Goal: Information Seeking & Learning: Learn about a topic

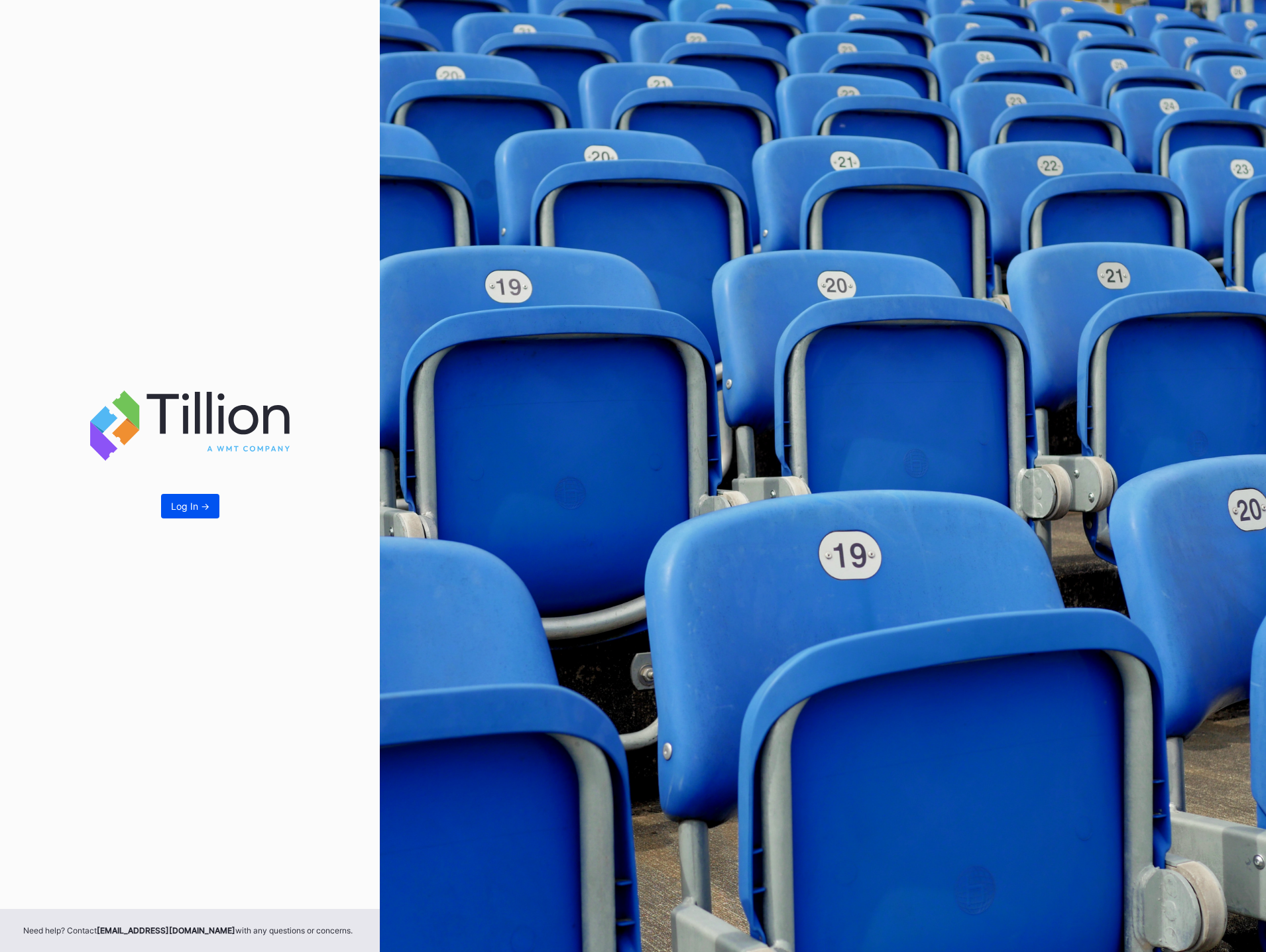
click at [175, 509] on div "Log In ->" at bounding box center [190, 506] width 39 height 12
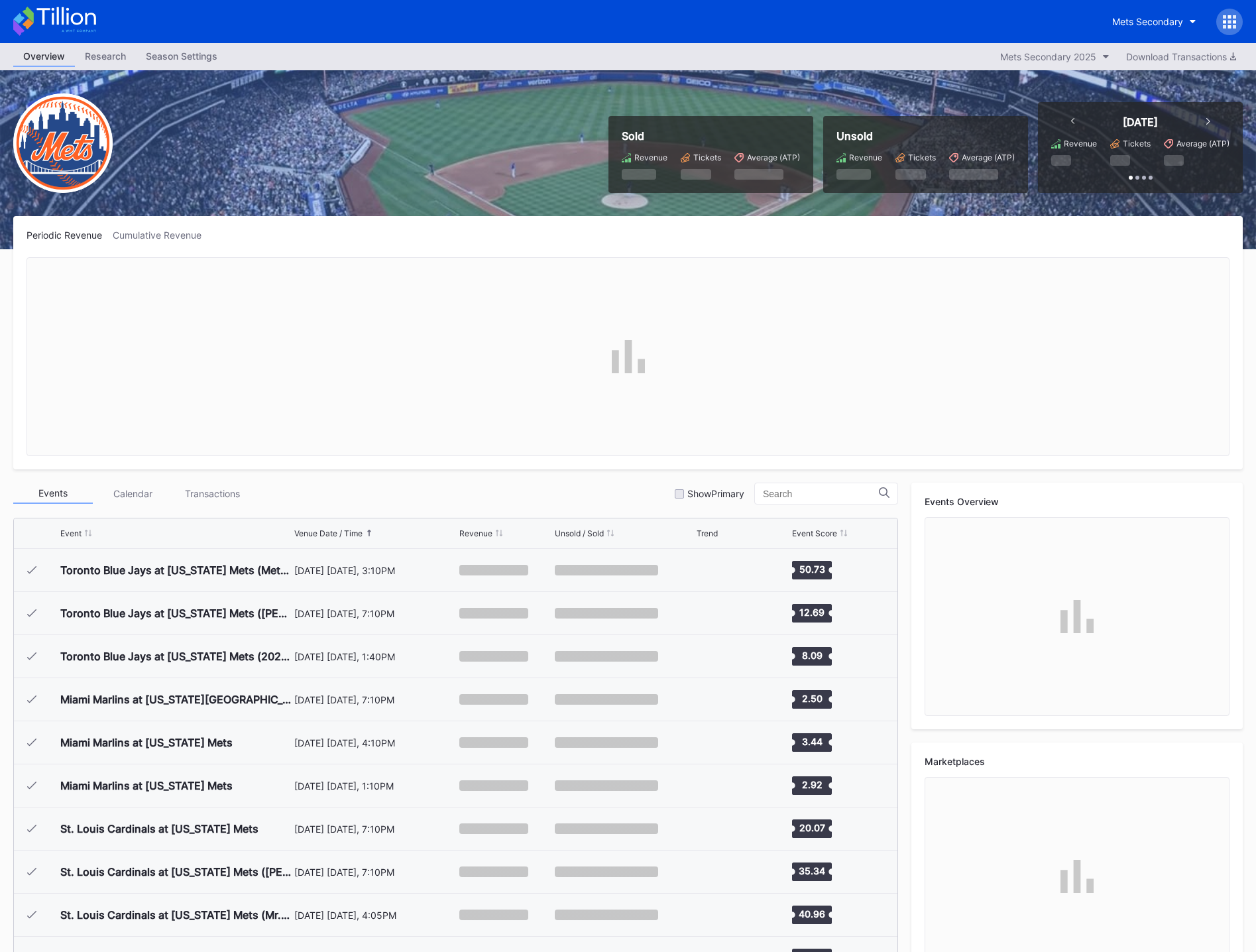
scroll to position [3059, 0]
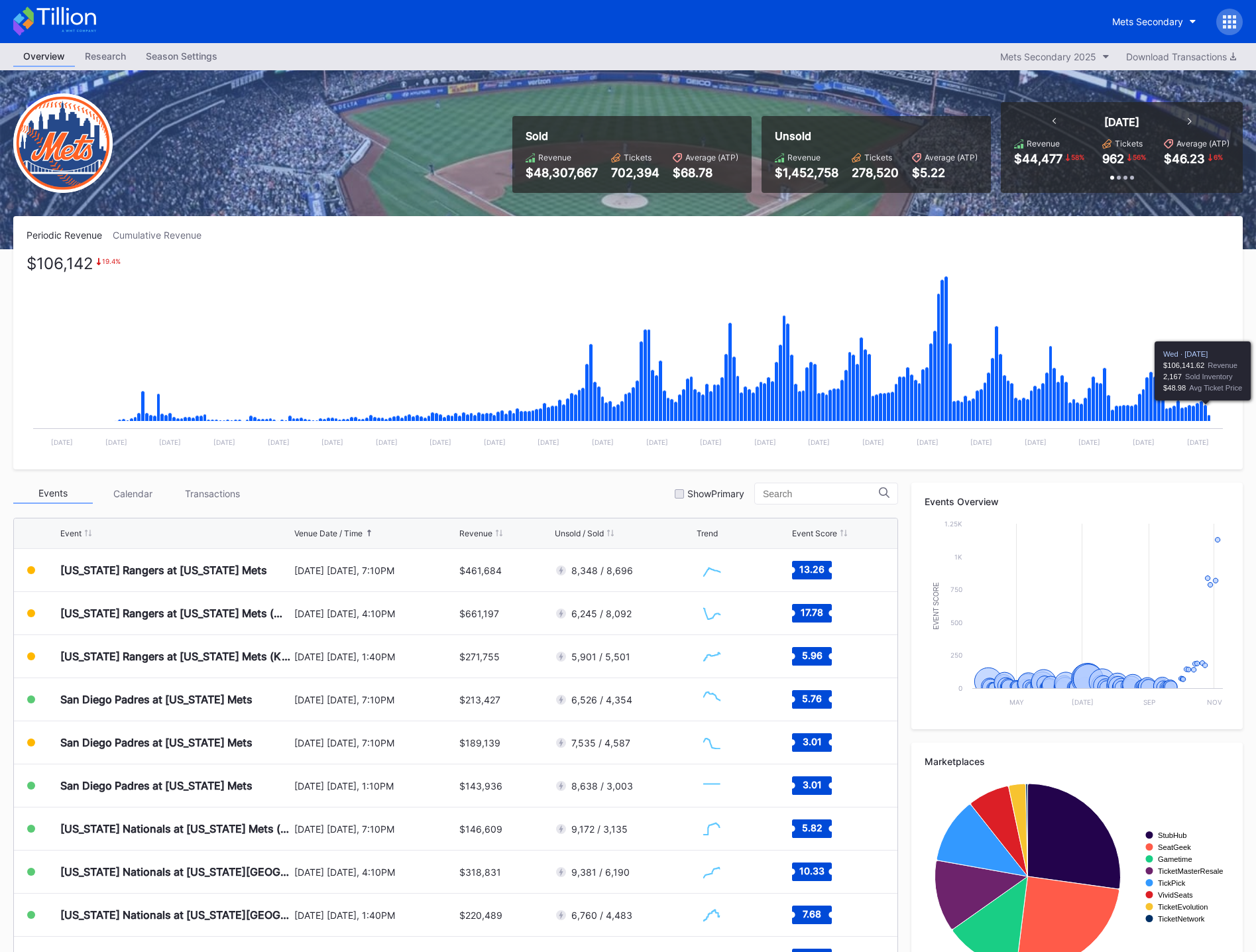
click at [1205, 410] on icon "Chart title" at bounding box center [1205, 413] width 4 height 17
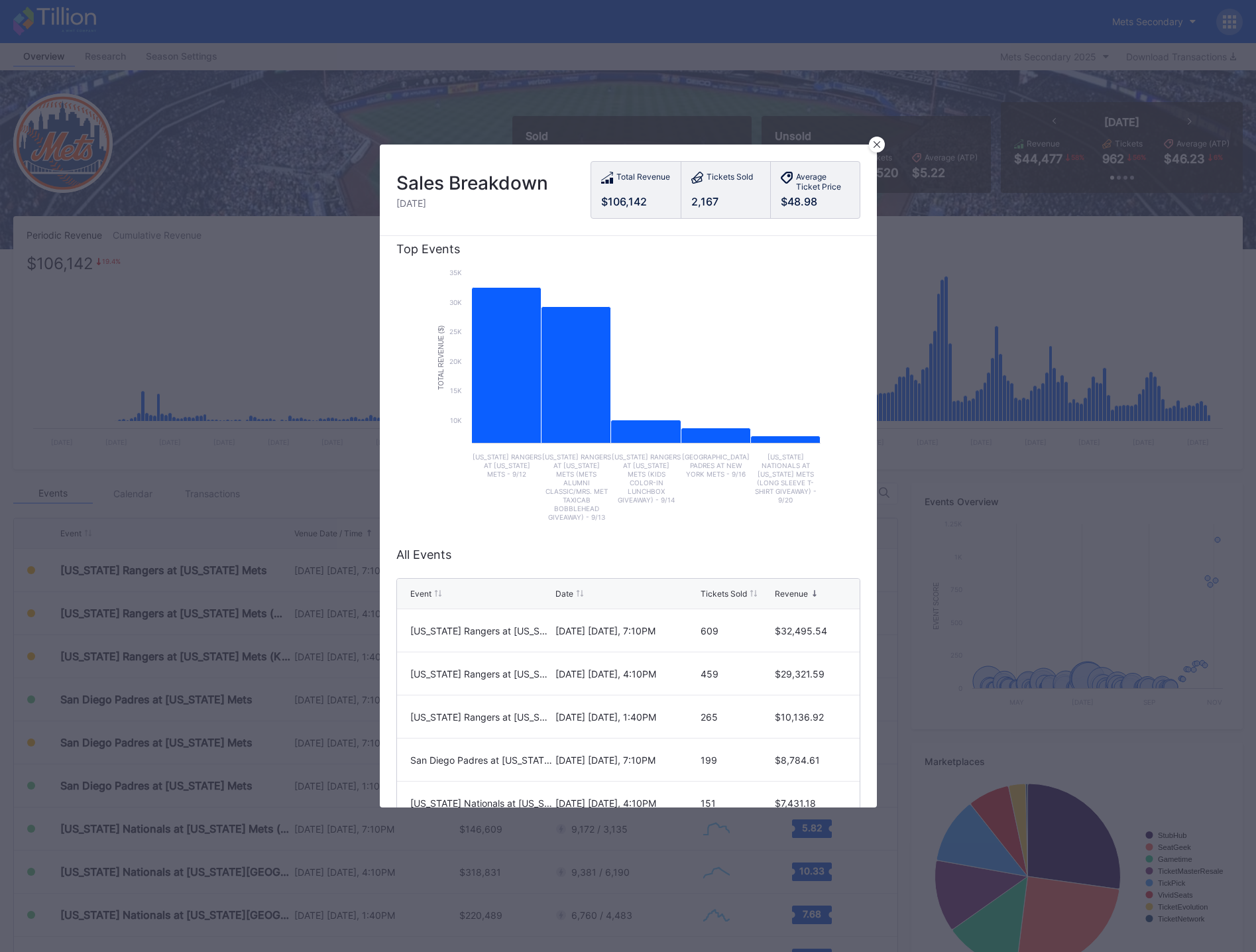
scroll to position [0, 0]
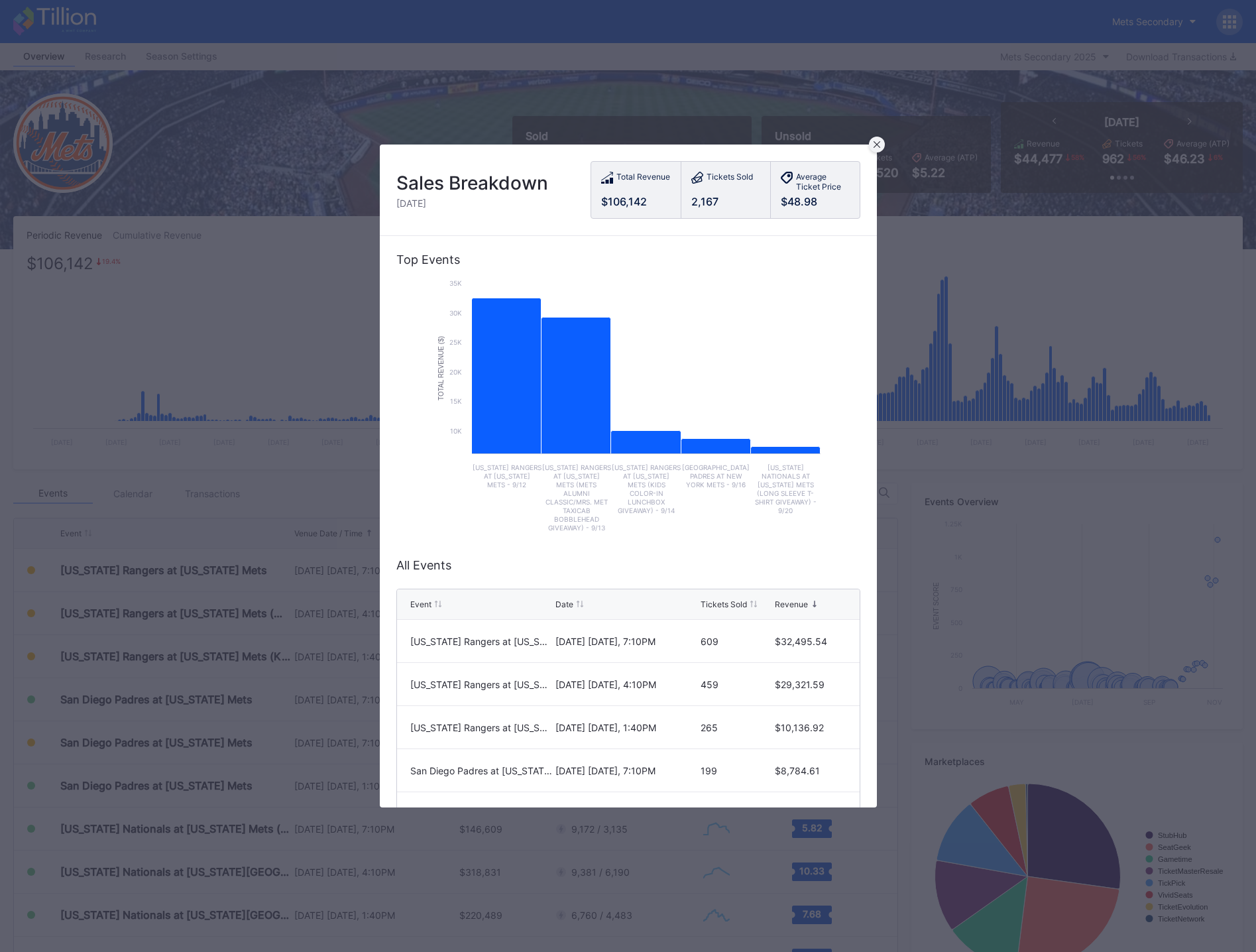
click at [880, 147] on icon at bounding box center [876, 144] width 7 height 7
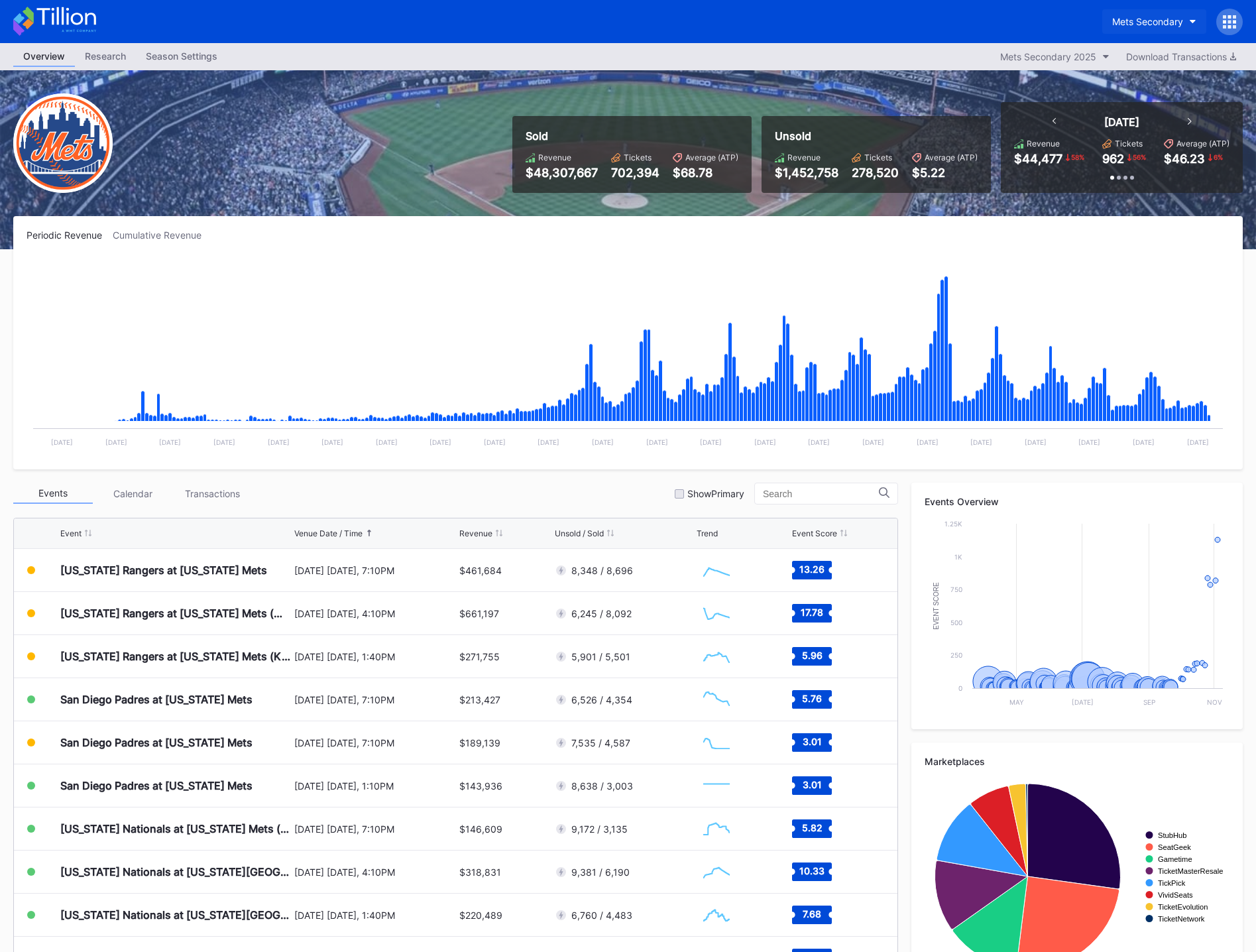
click at [1147, 14] on button "Mets Secondary" at bounding box center [1154, 21] width 104 height 24
click at [1171, 82] on div "Mets Primary" at bounding box center [1178, 83] width 154 height 24
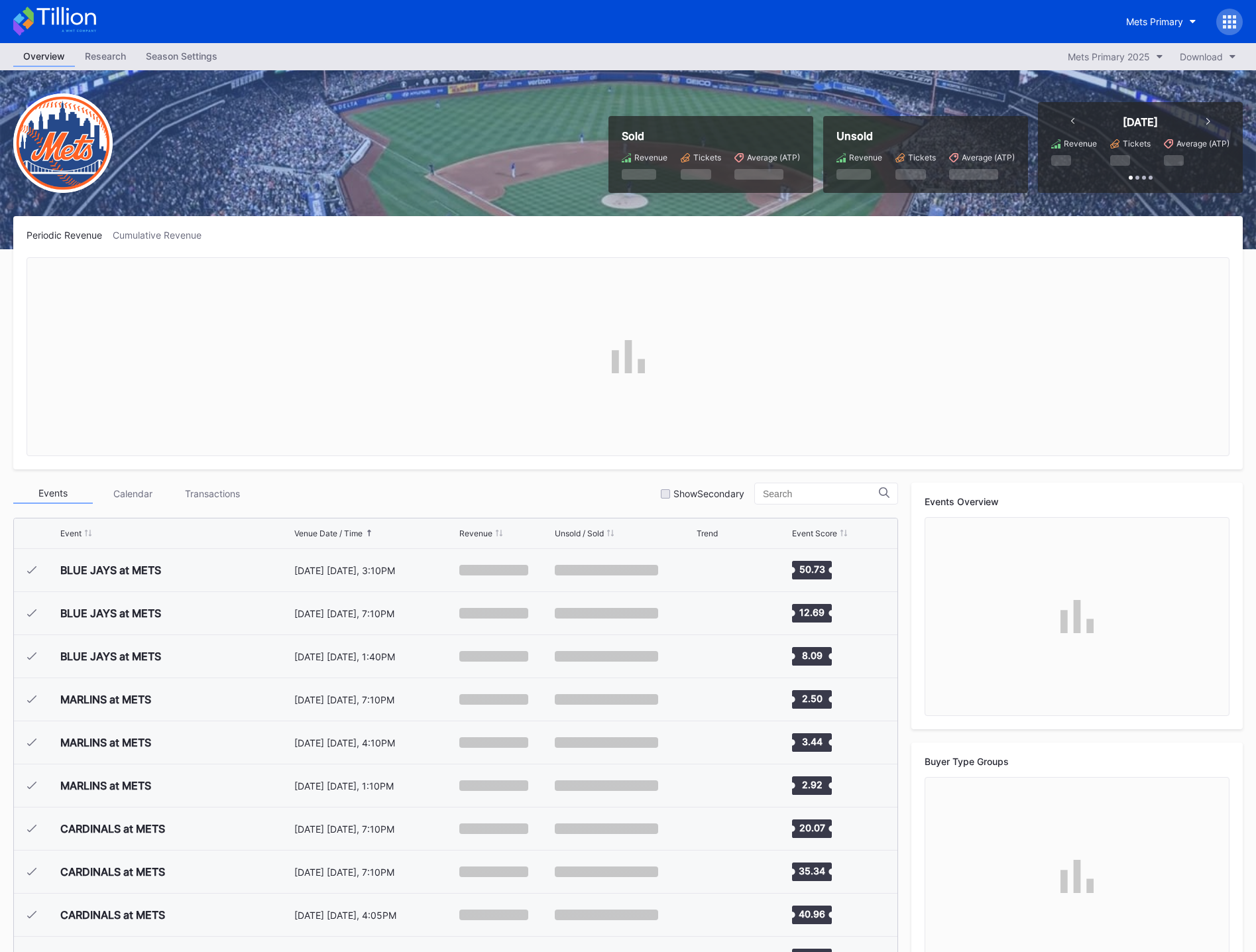
scroll to position [3059, 0]
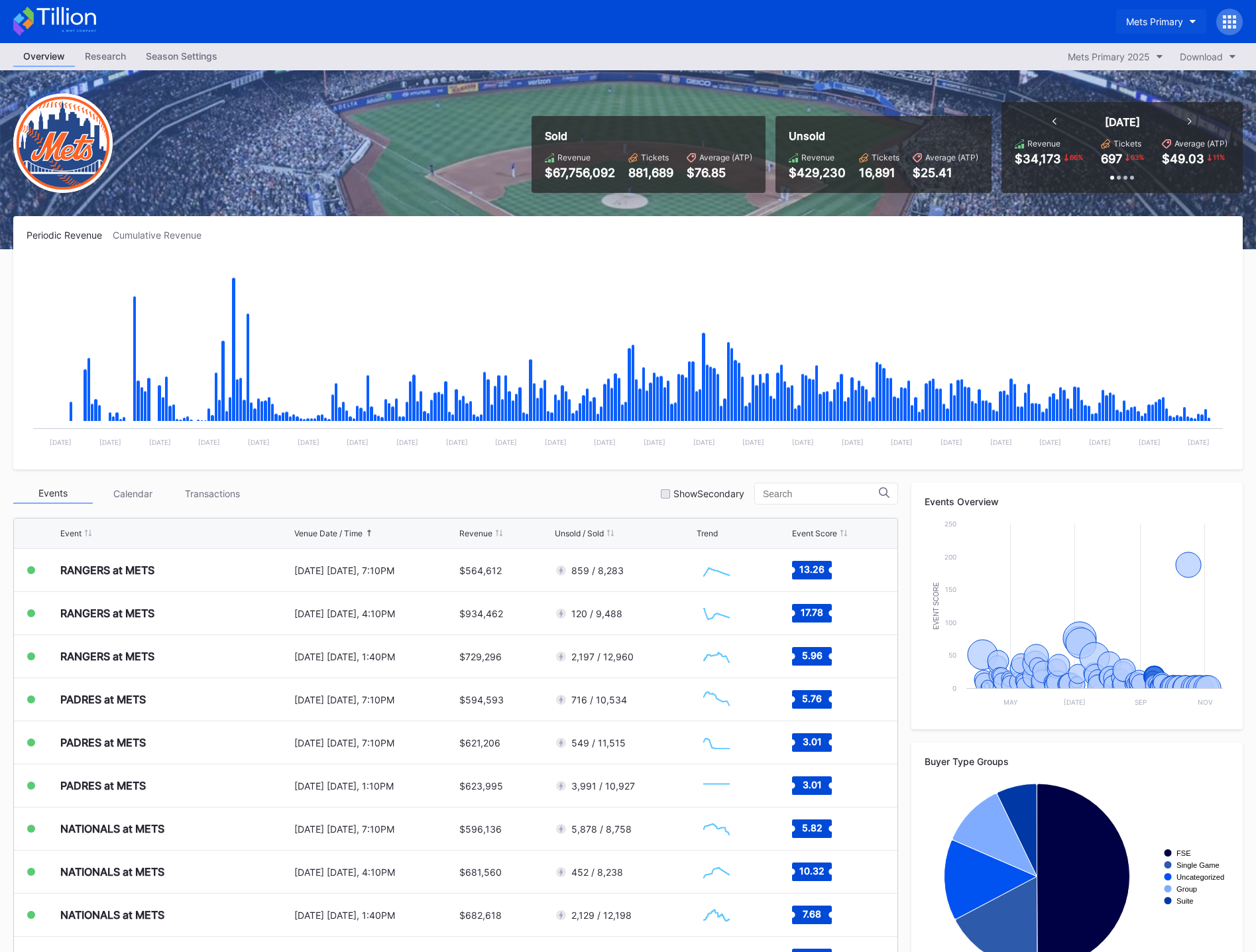
click at [1158, 19] on div "Mets Primary" at bounding box center [1154, 21] width 57 height 12
click at [1109, 110] on div "Mets Secondary" at bounding box center [1097, 108] width 71 height 12
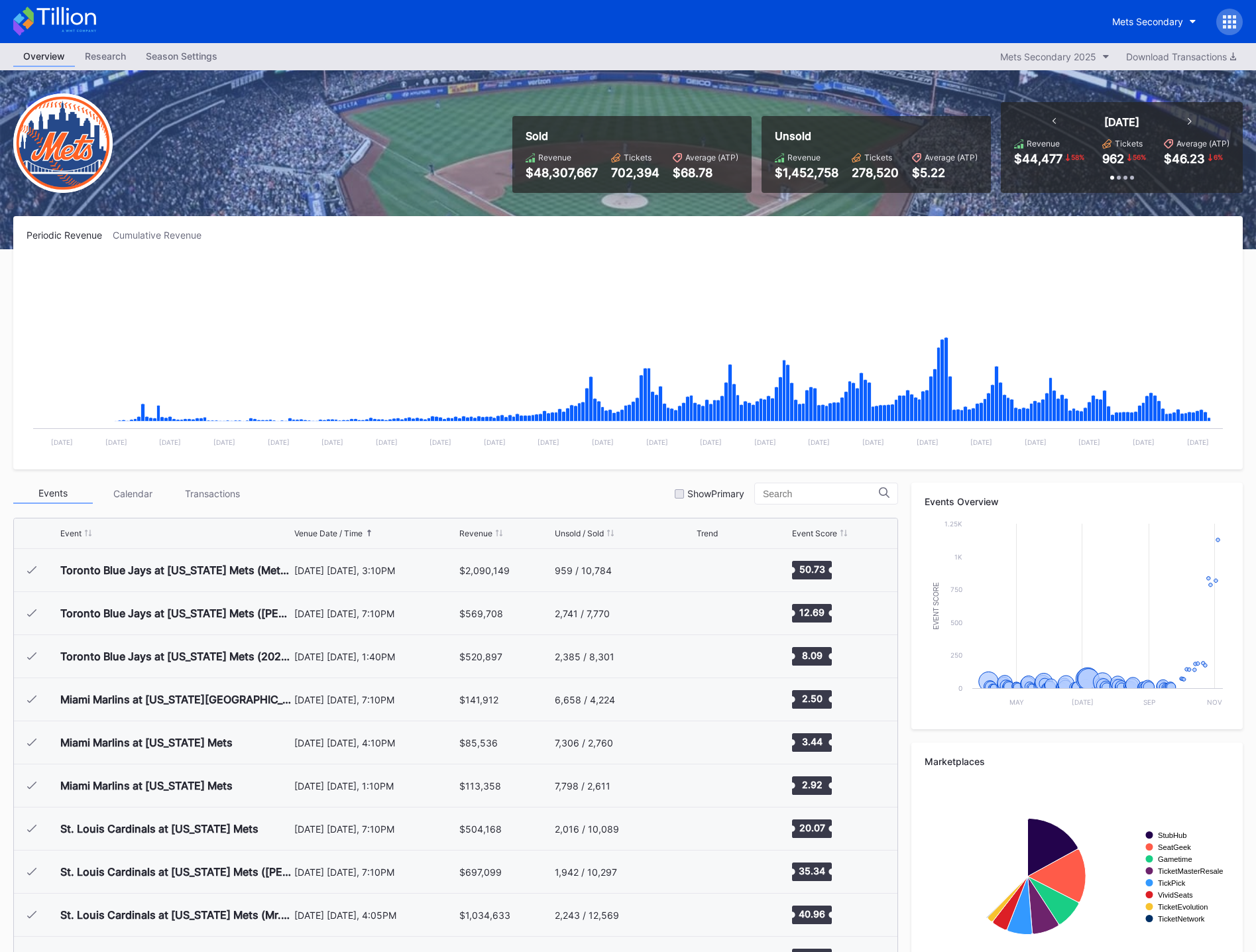
scroll to position [3059, 0]
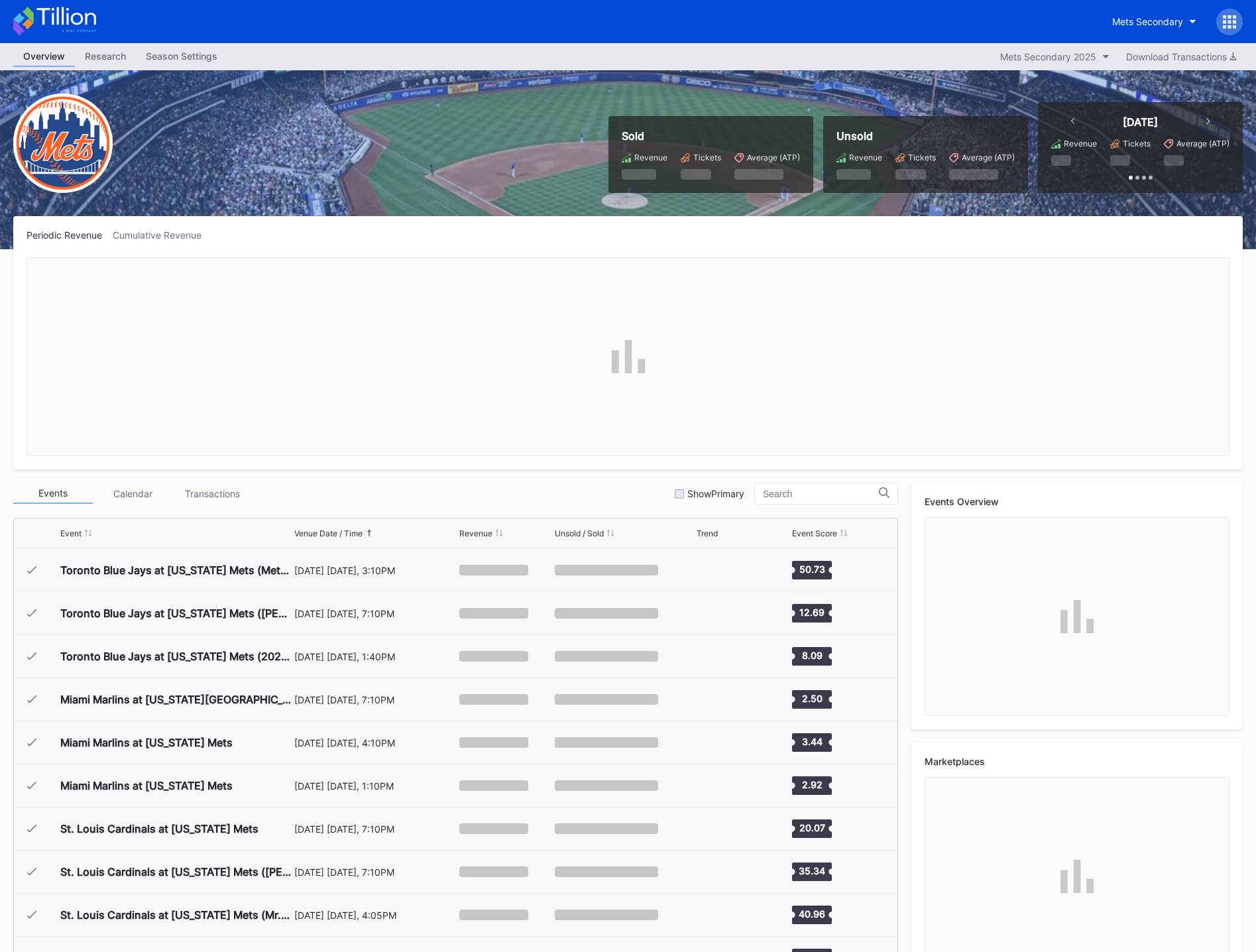
scroll to position [3059, 0]
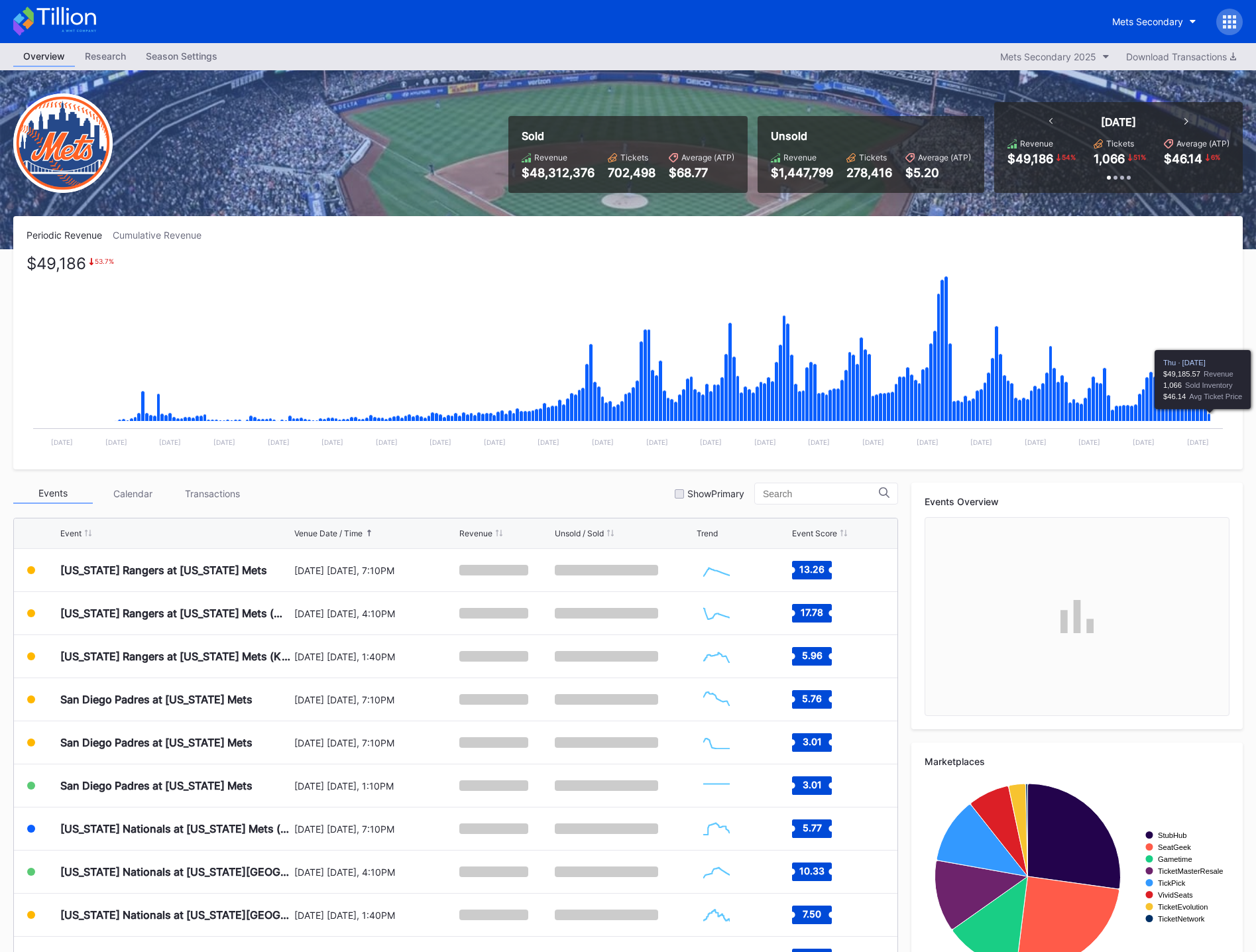
click at [1209, 419] on icon "Chart title" at bounding box center [1208, 418] width 3 height 8
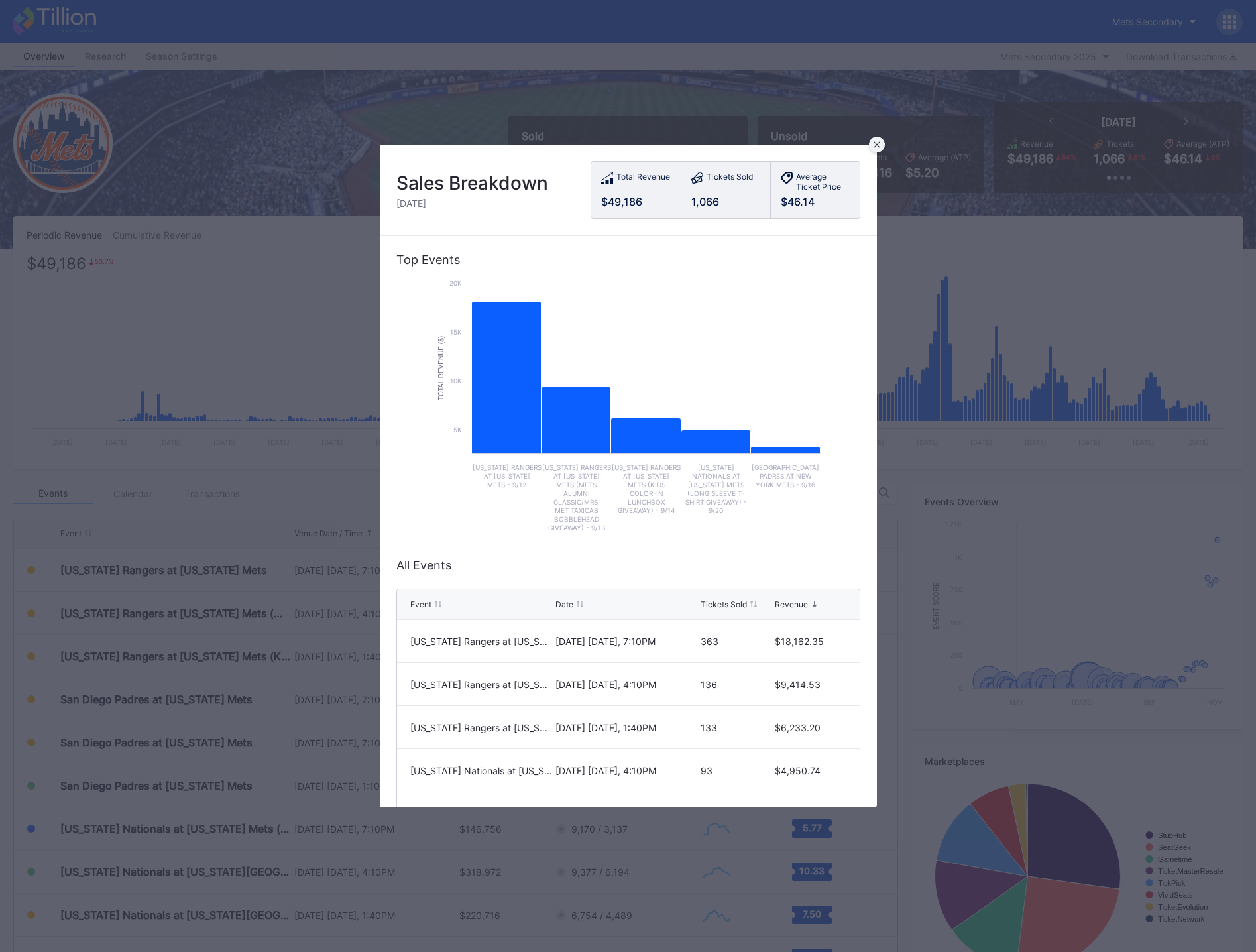
click at [883, 145] on div at bounding box center [877, 145] width 16 height 16
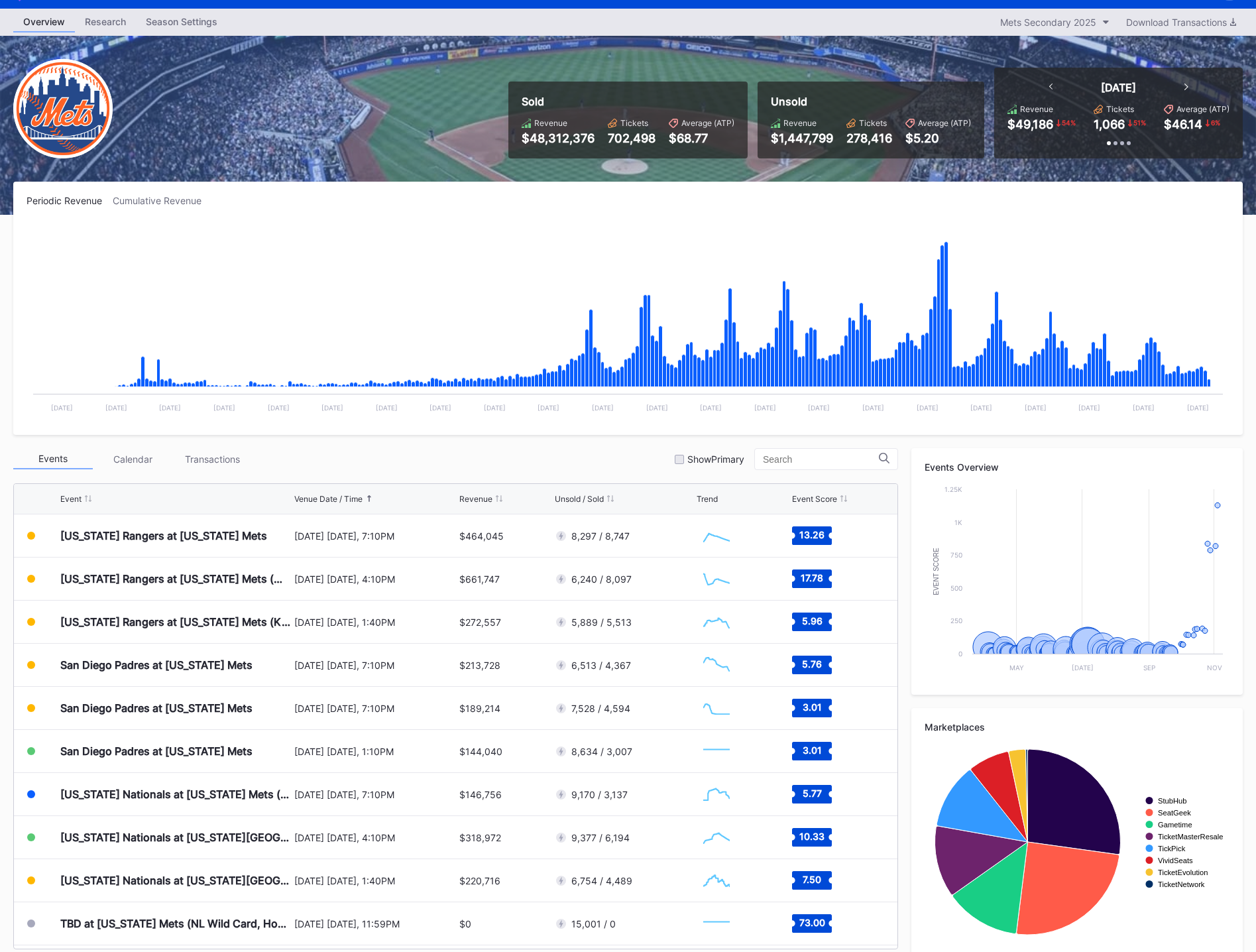
scroll to position [51, 0]
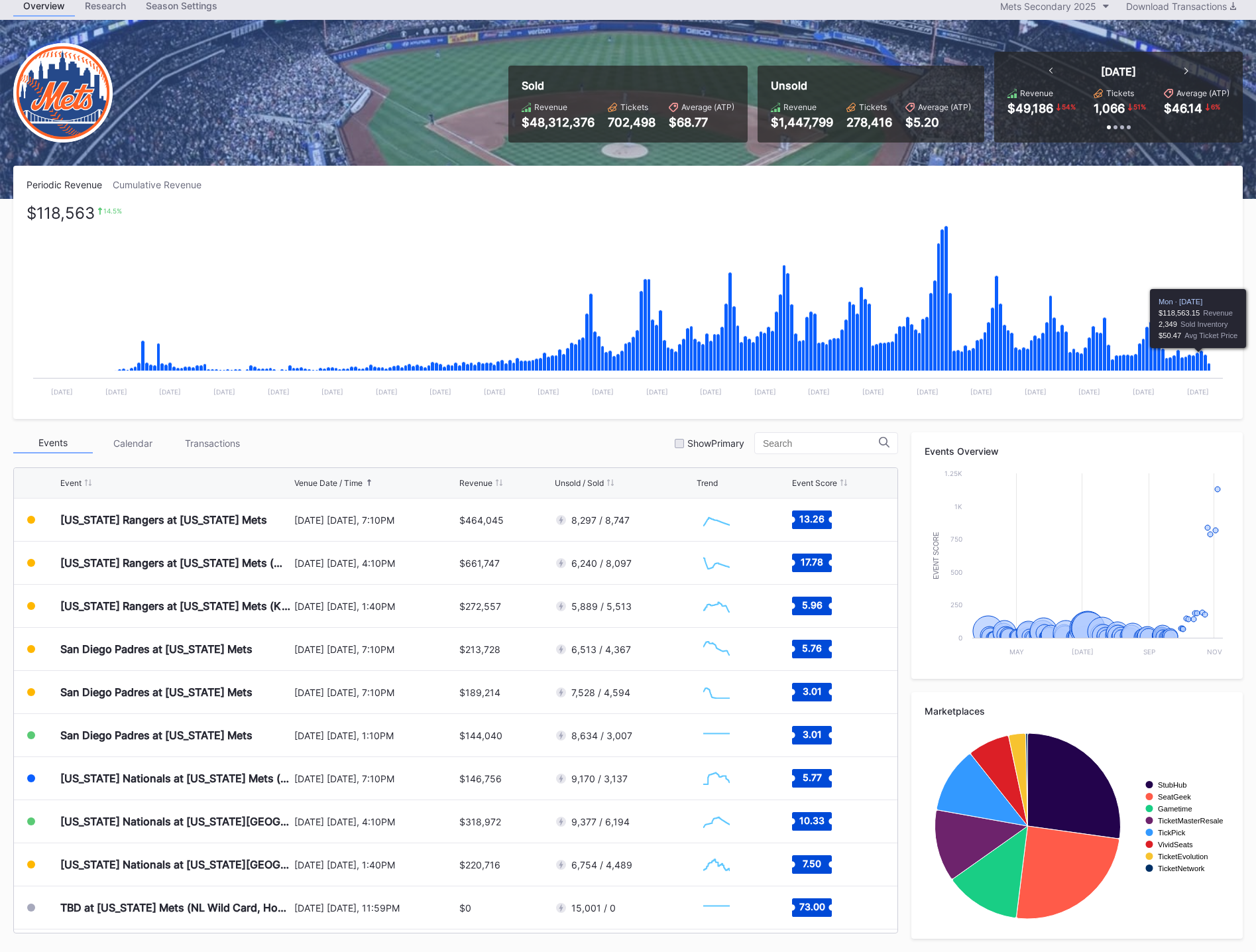
click at [1197, 354] on icon "Chart title" at bounding box center [1198, 361] width 4 height 18
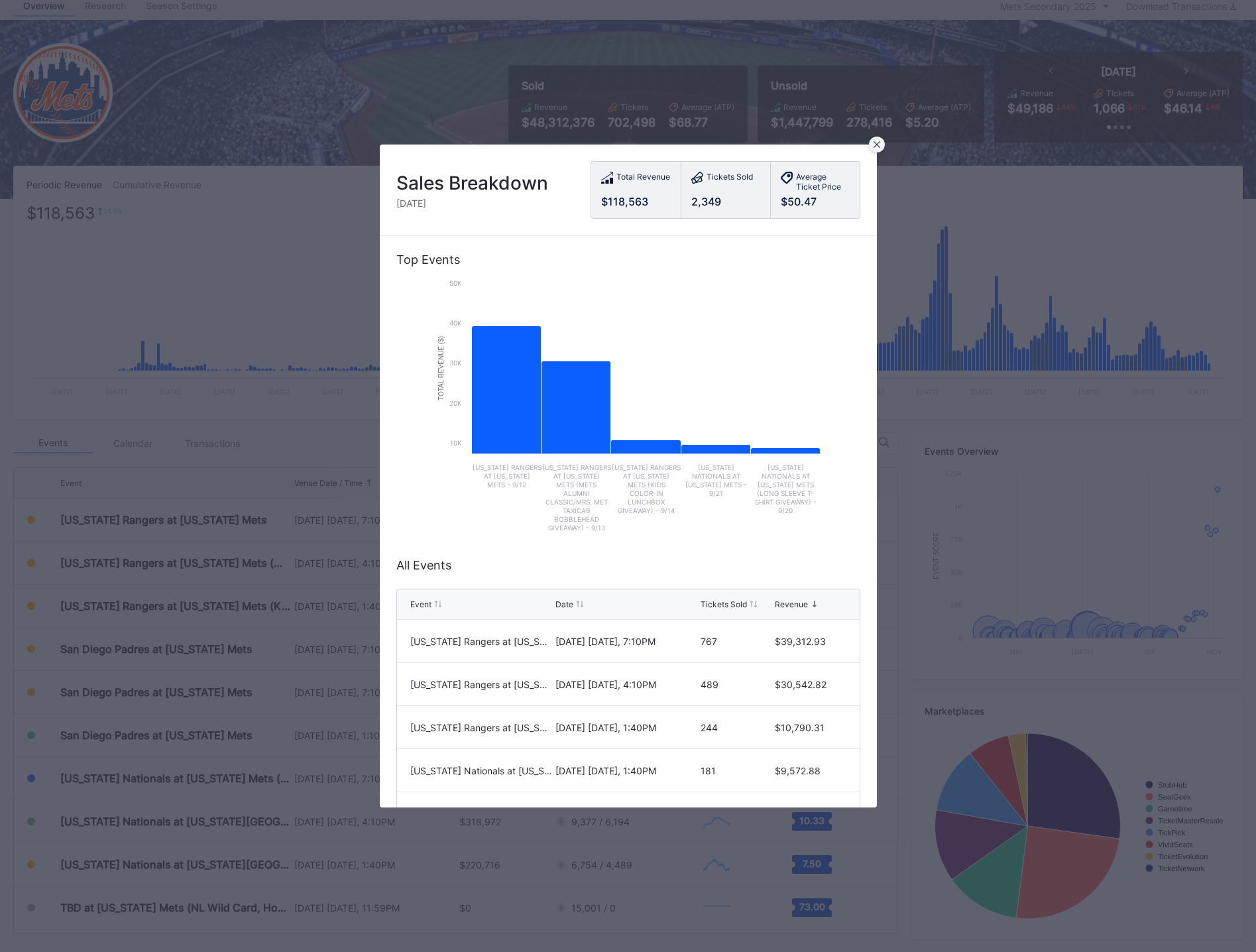
click at [874, 145] on icon at bounding box center [876, 144] width 7 height 7
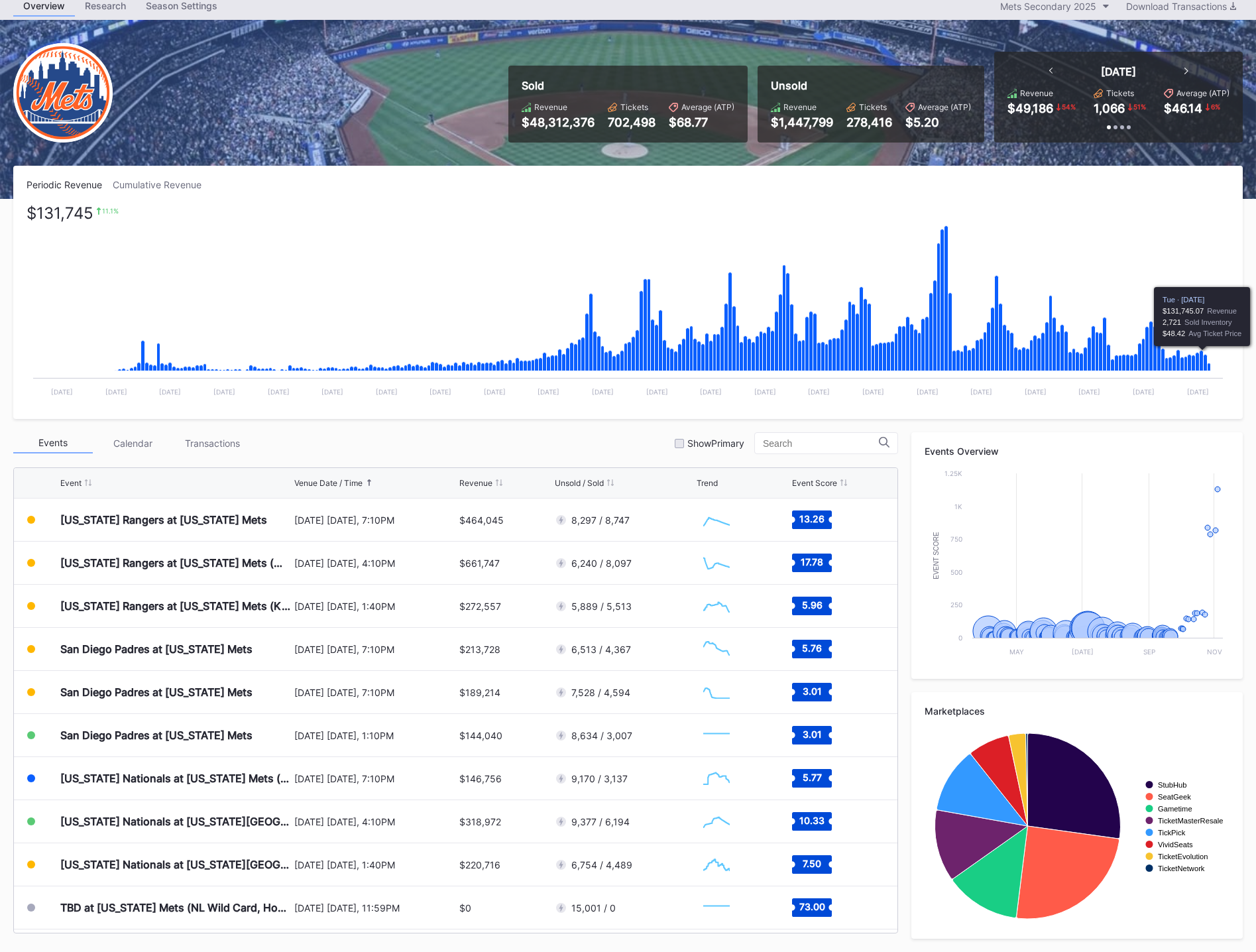
click at [1202, 355] on icon "Chart title" at bounding box center [1202, 360] width 4 height 20
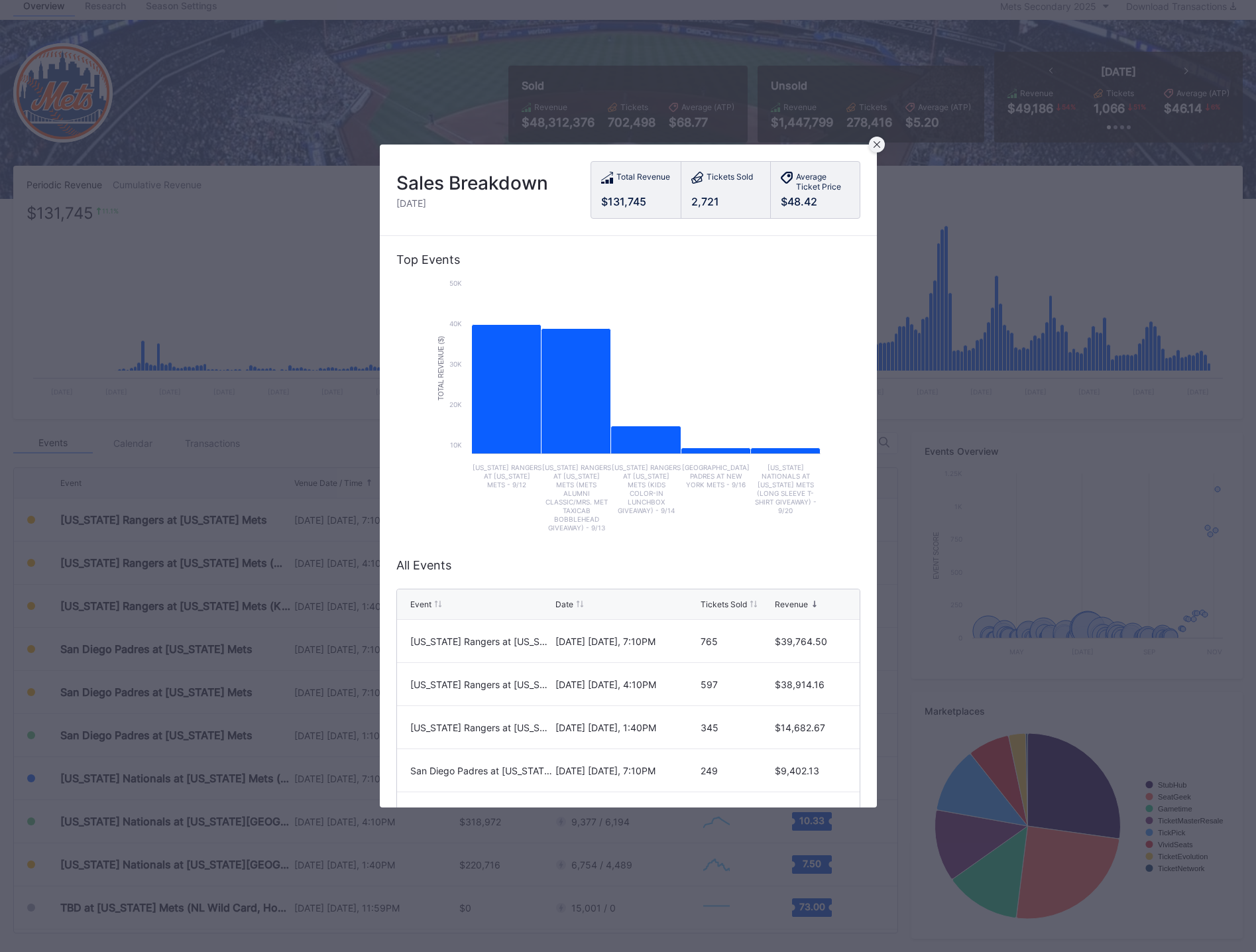
click at [876, 146] on icon at bounding box center [876, 144] width 7 height 7
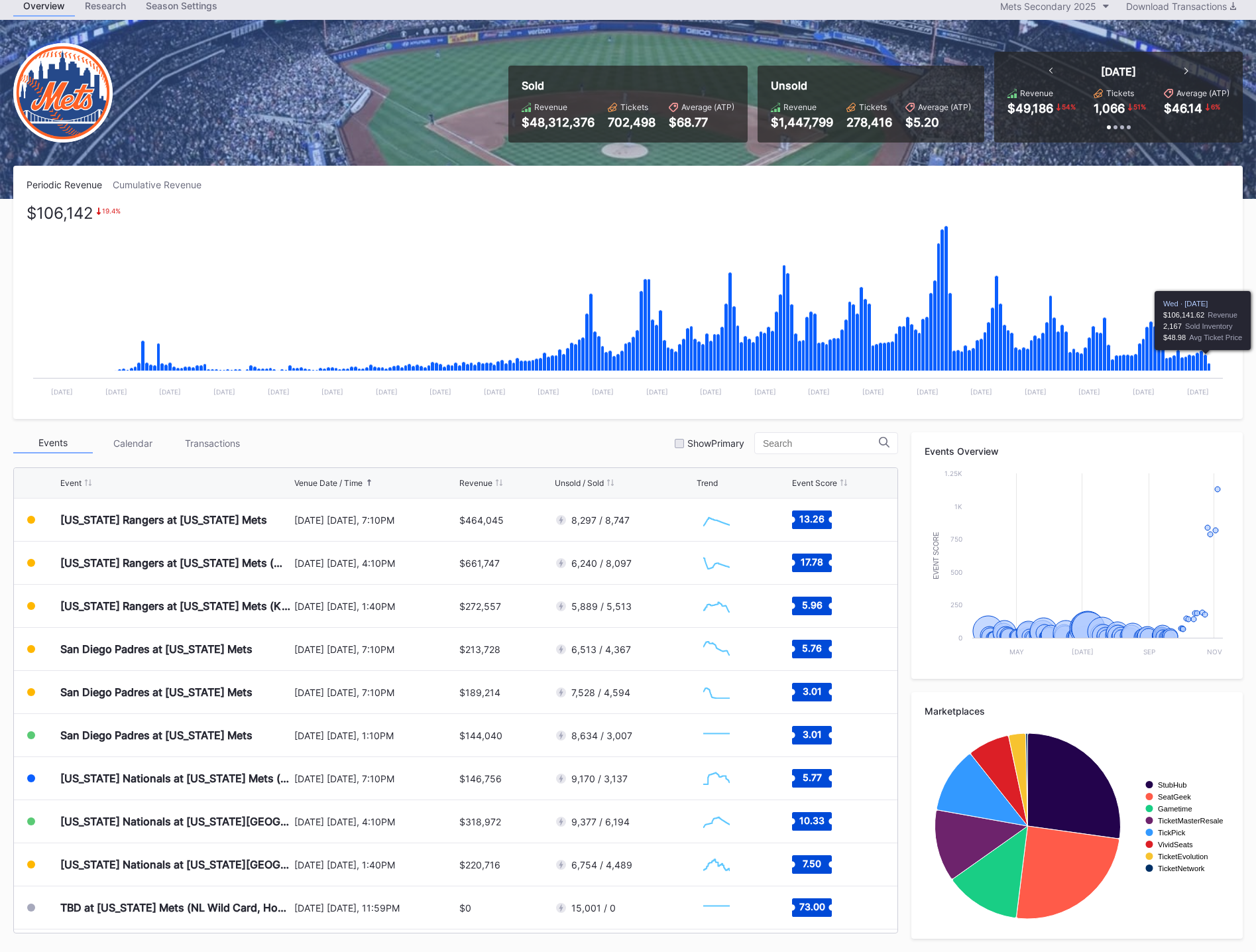
click at [1206, 357] on icon "Chart title" at bounding box center [1205, 362] width 4 height 17
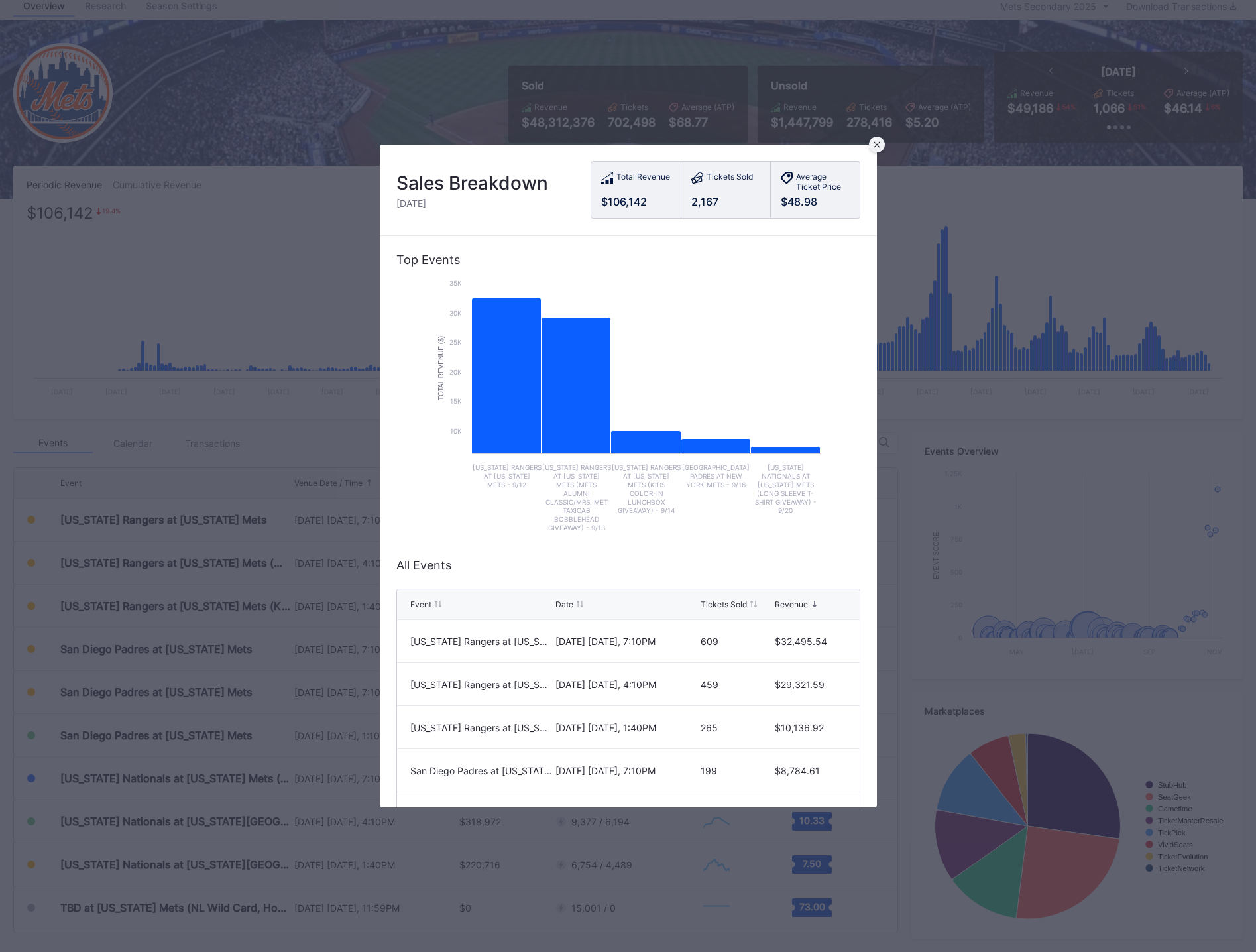
click at [872, 147] on div at bounding box center [877, 145] width 16 height 16
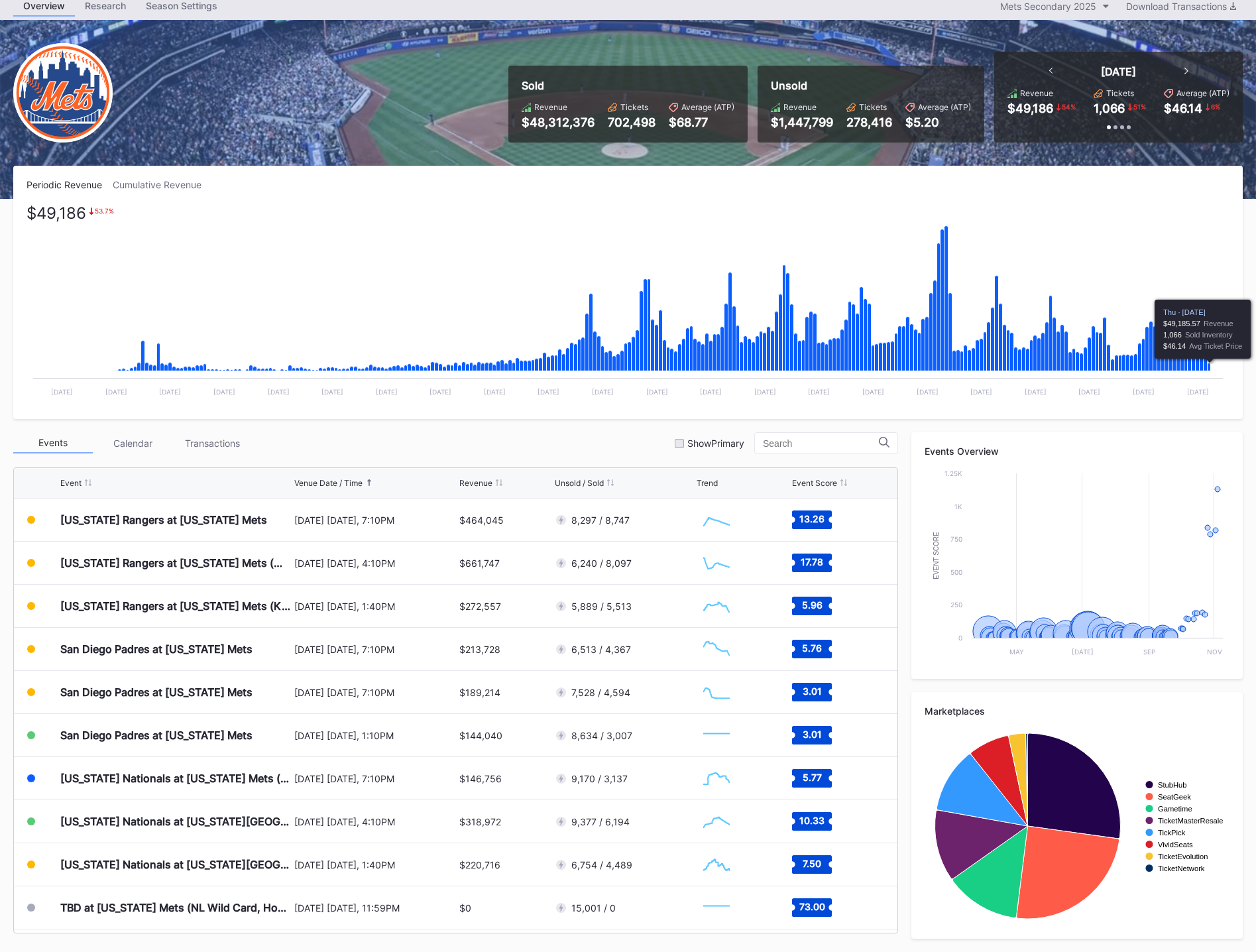
click at [1209, 368] on icon "Chart title" at bounding box center [1208, 367] width 3 height 8
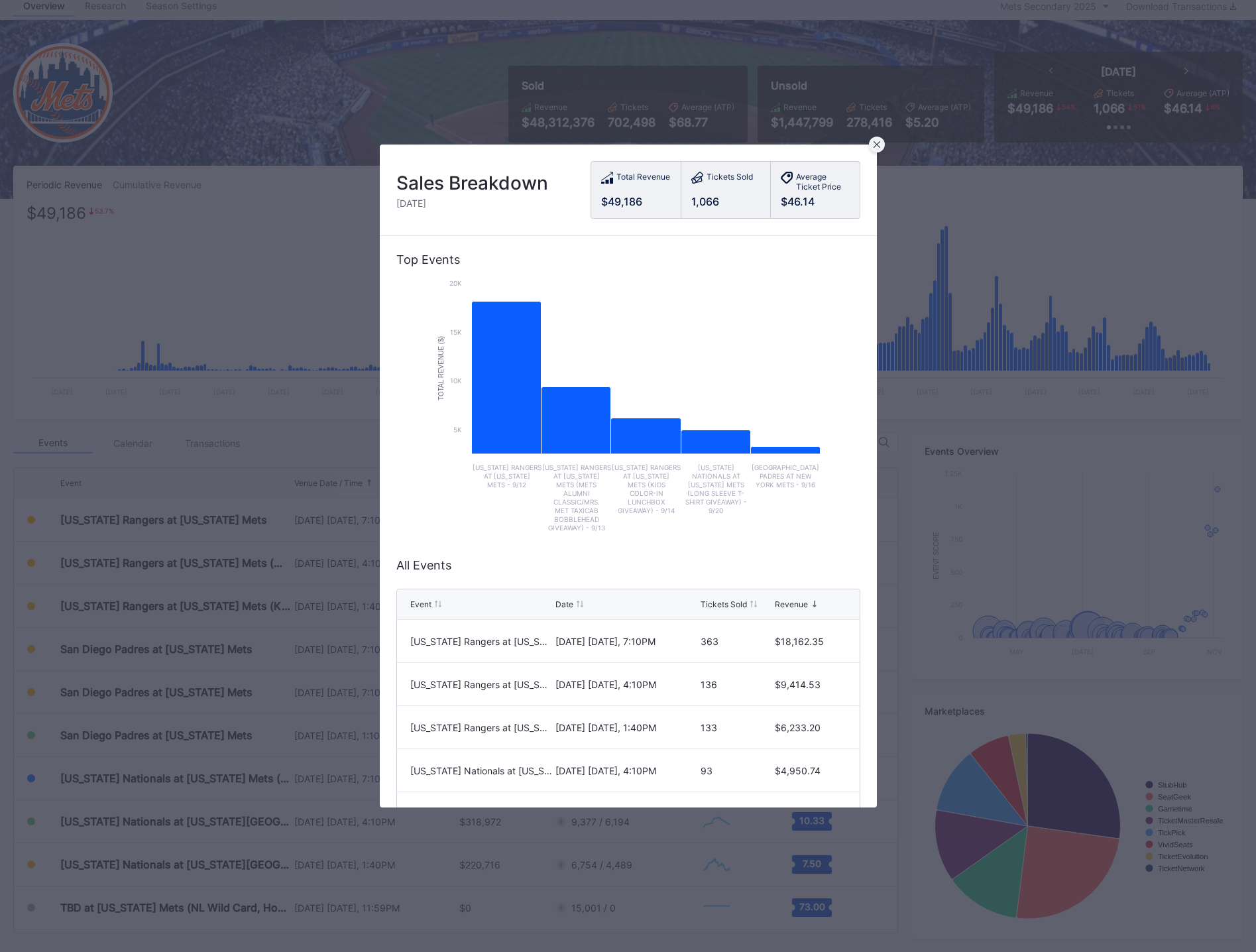
click at [877, 149] on div at bounding box center [877, 145] width 16 height 16
